Goal: Information Seeking & Learning: Learn about a topic

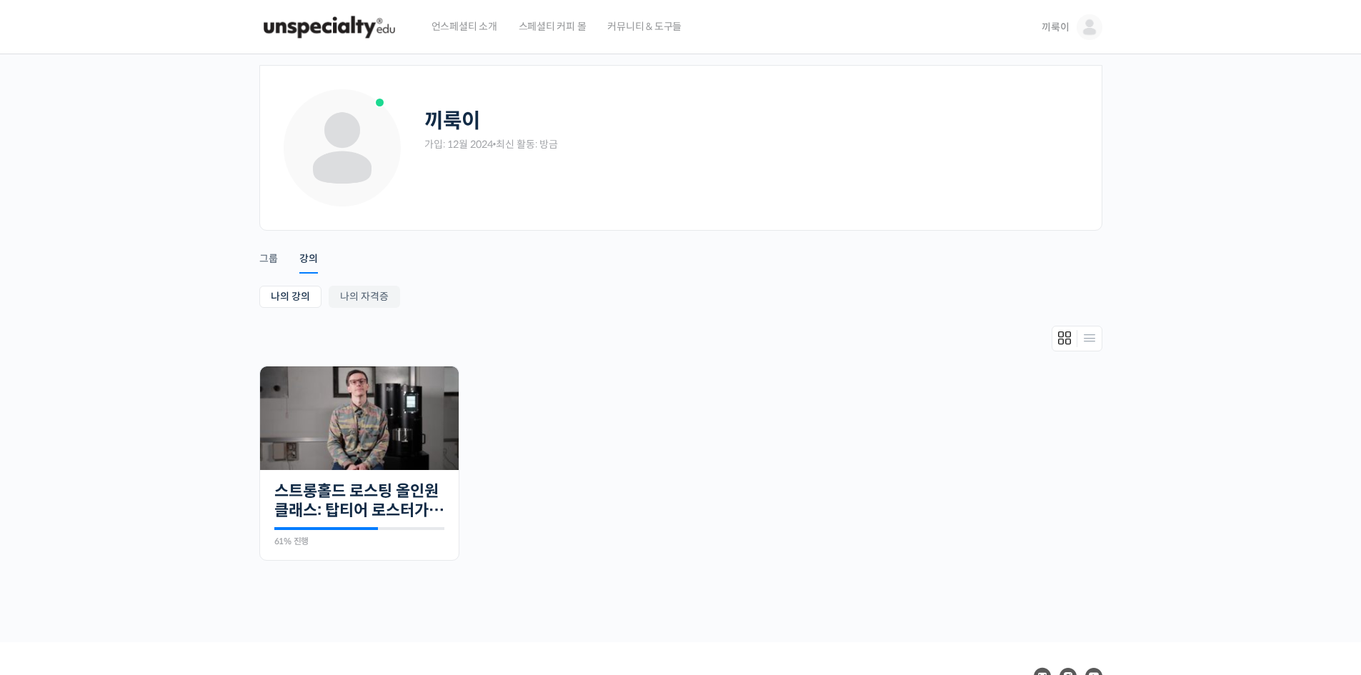
click at [331, 29] on img at bounding box center [329, 27] width 140 height 43
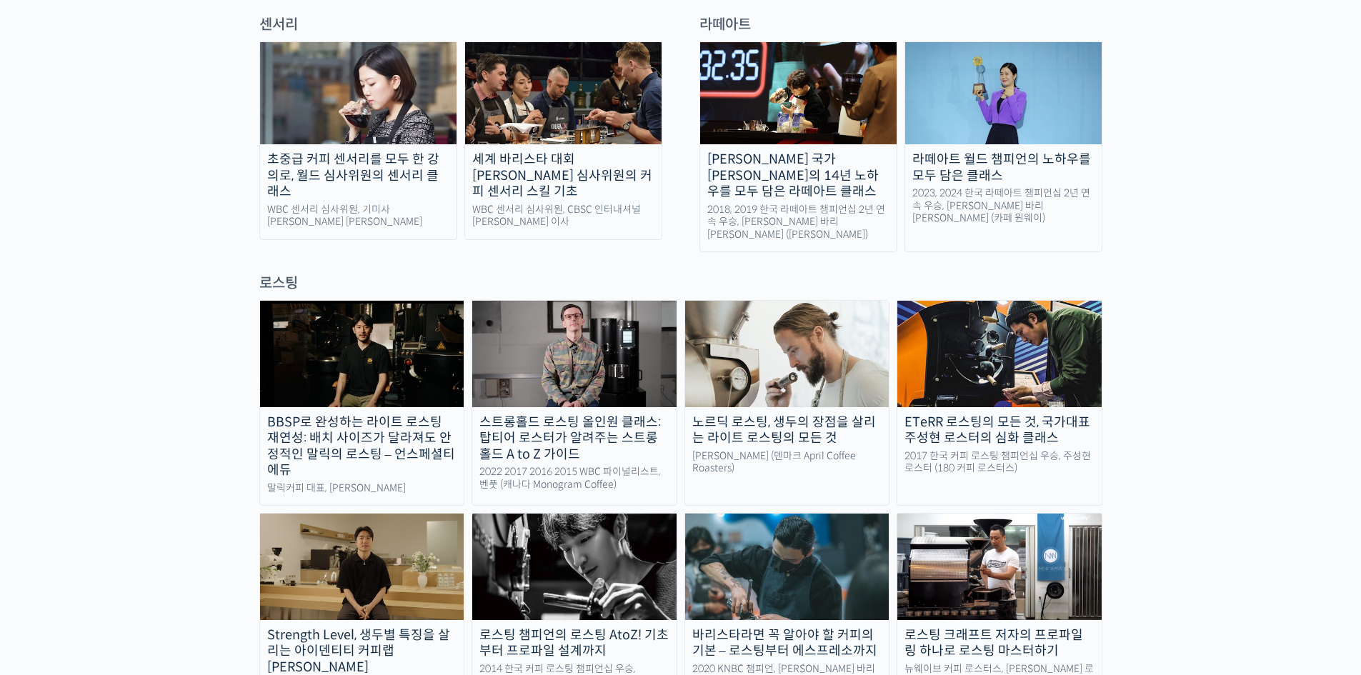
scroll to position [1053, 0]
click at [773, 309] on img at bounding box center [787, 354] width 204 height 106
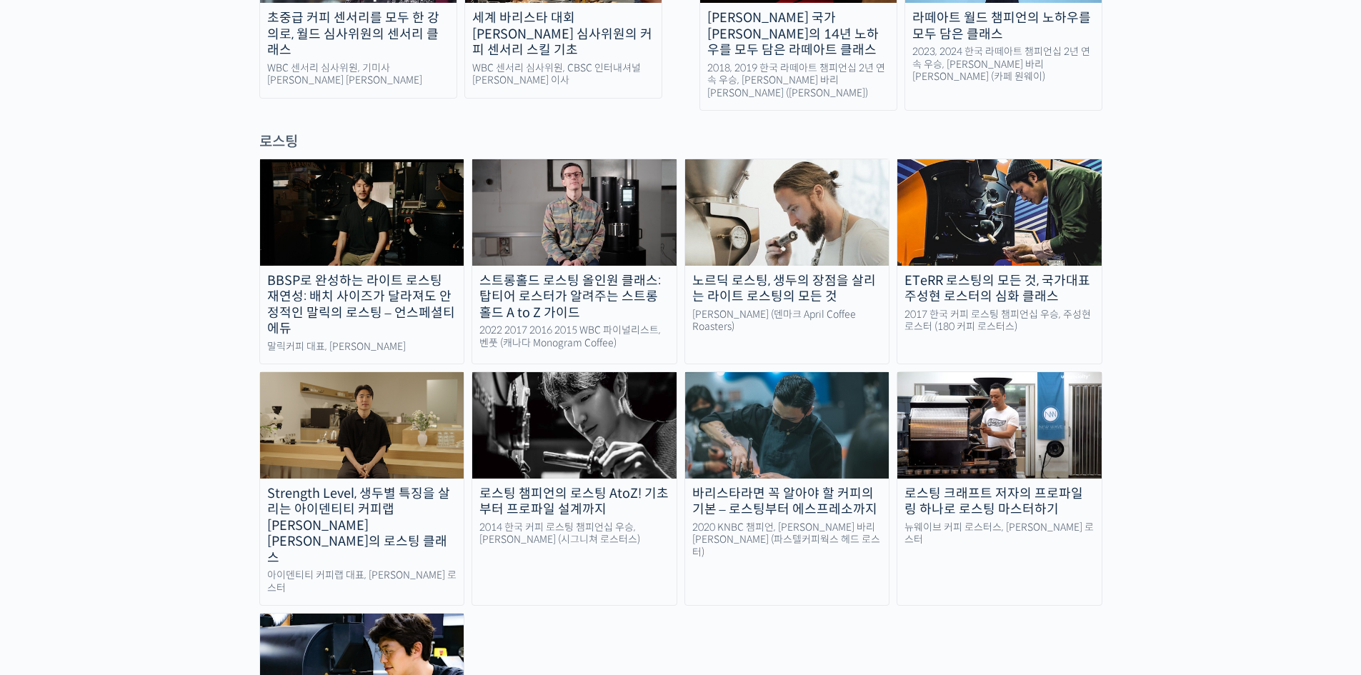
scroll to position [1219, 0]
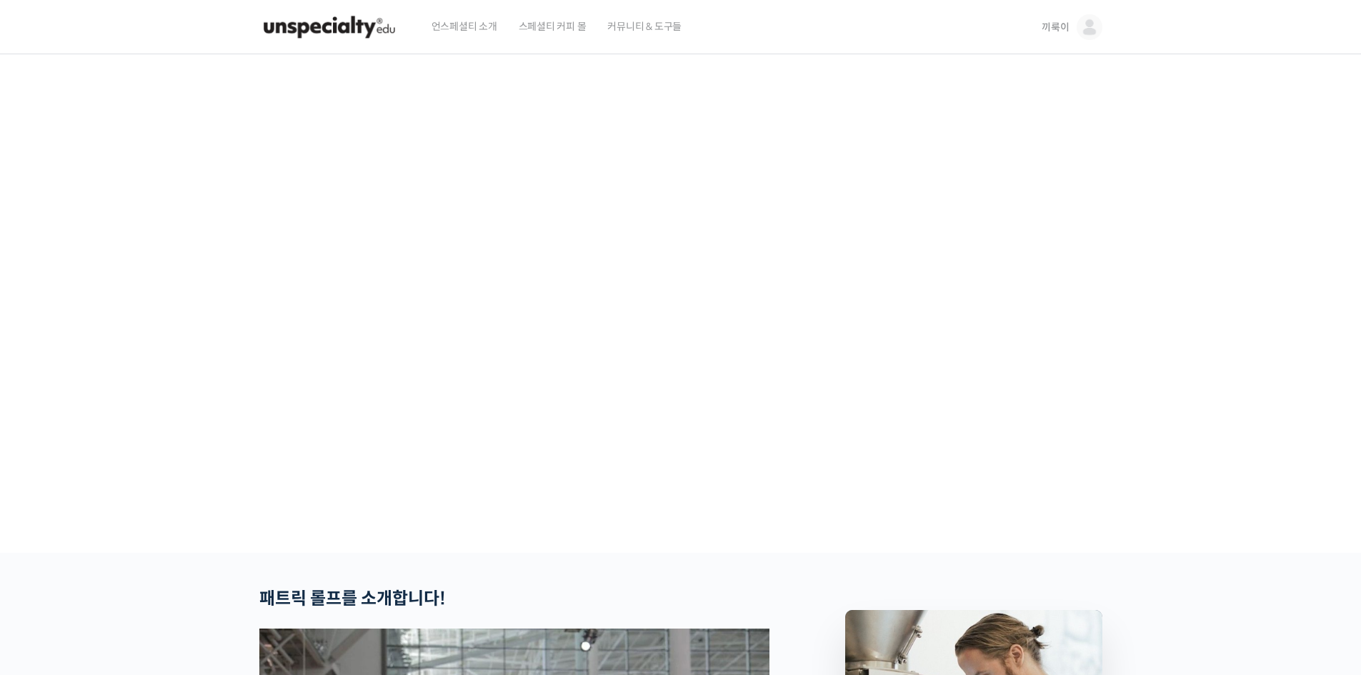
click at [1063, 502] on video at bounding box center [680, 300] width 843 height 493
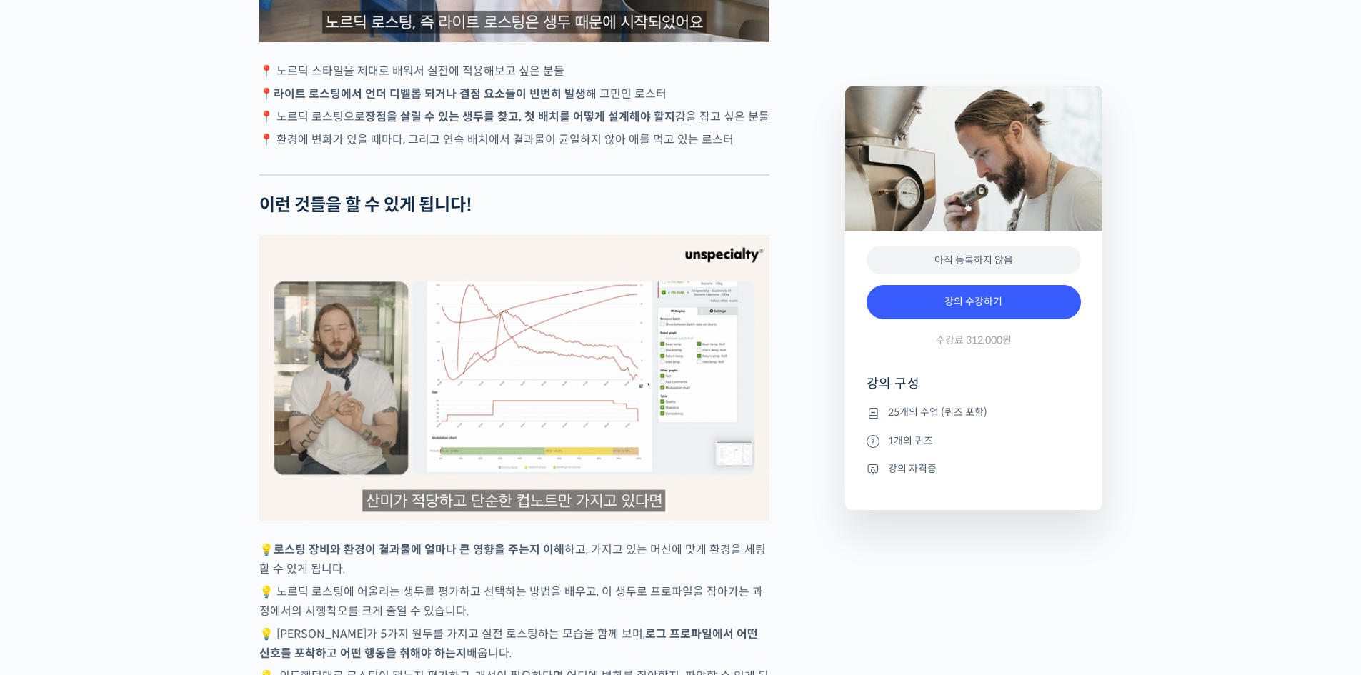
scroll to position [3113, 0]
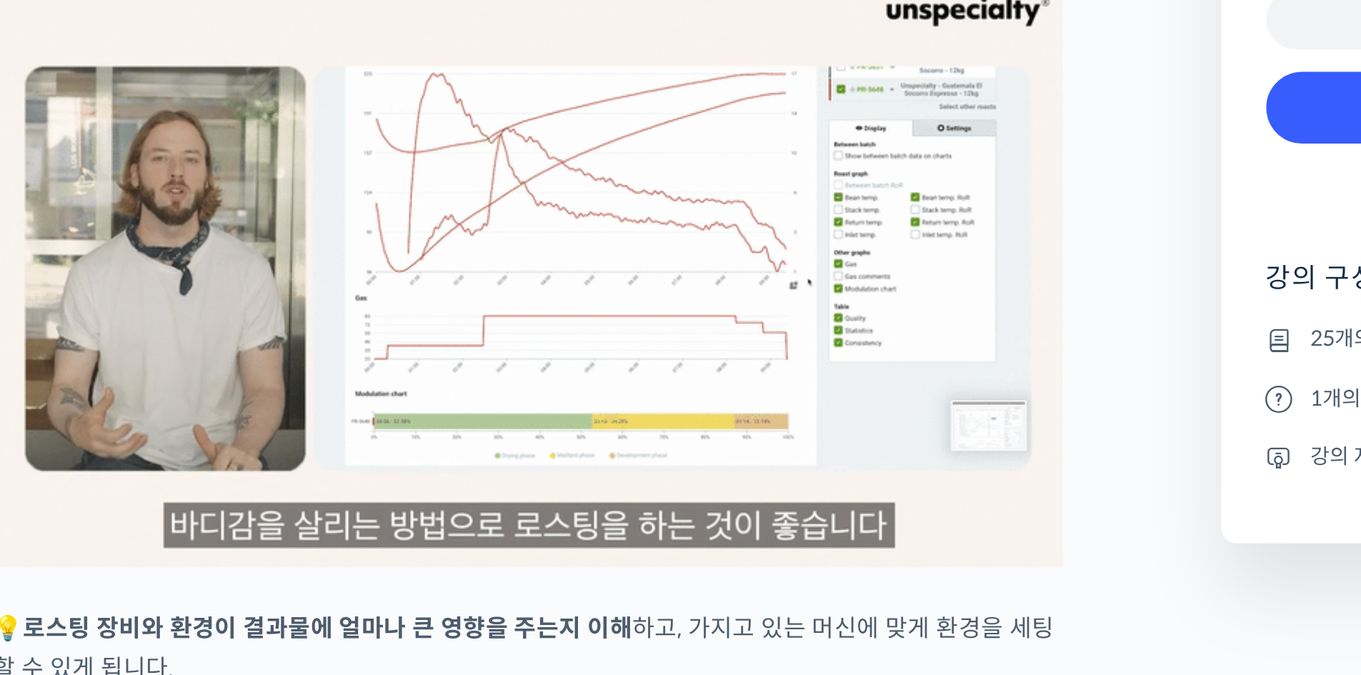
click at [532, 476] on img at bounding box center [514, 379] width 510 height 286
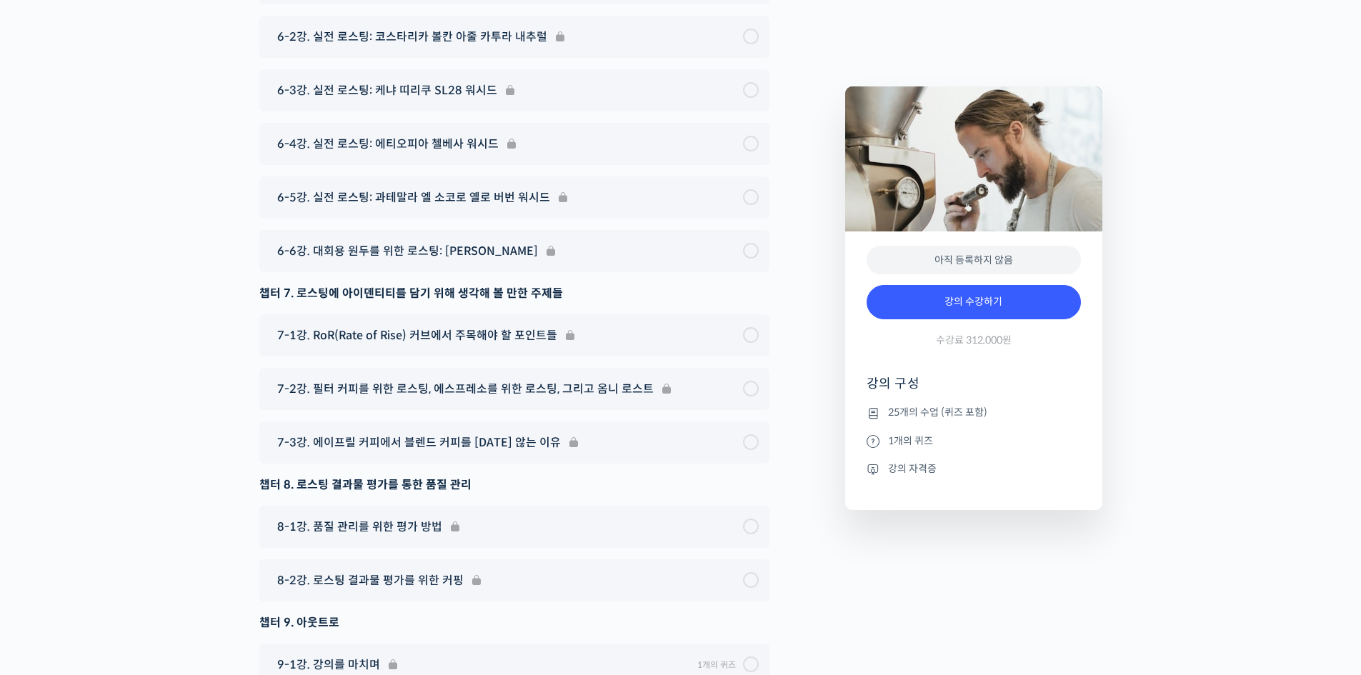
scroll to position [8564, 0]
